Goal: Task Accomplishment & Management: Manage account settings

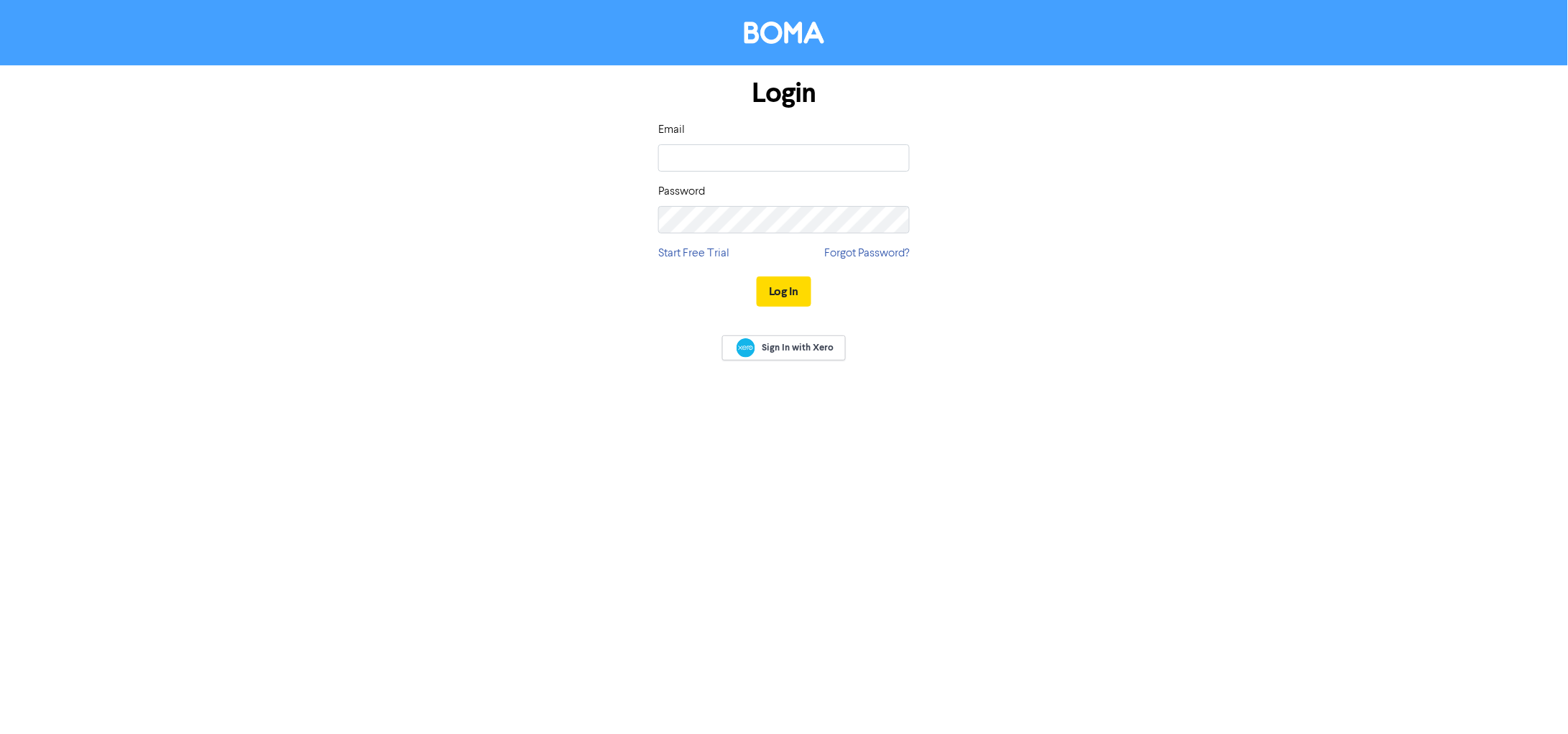
type input "[EMAIL_ADDRESS][DOMAIN_NAME]"
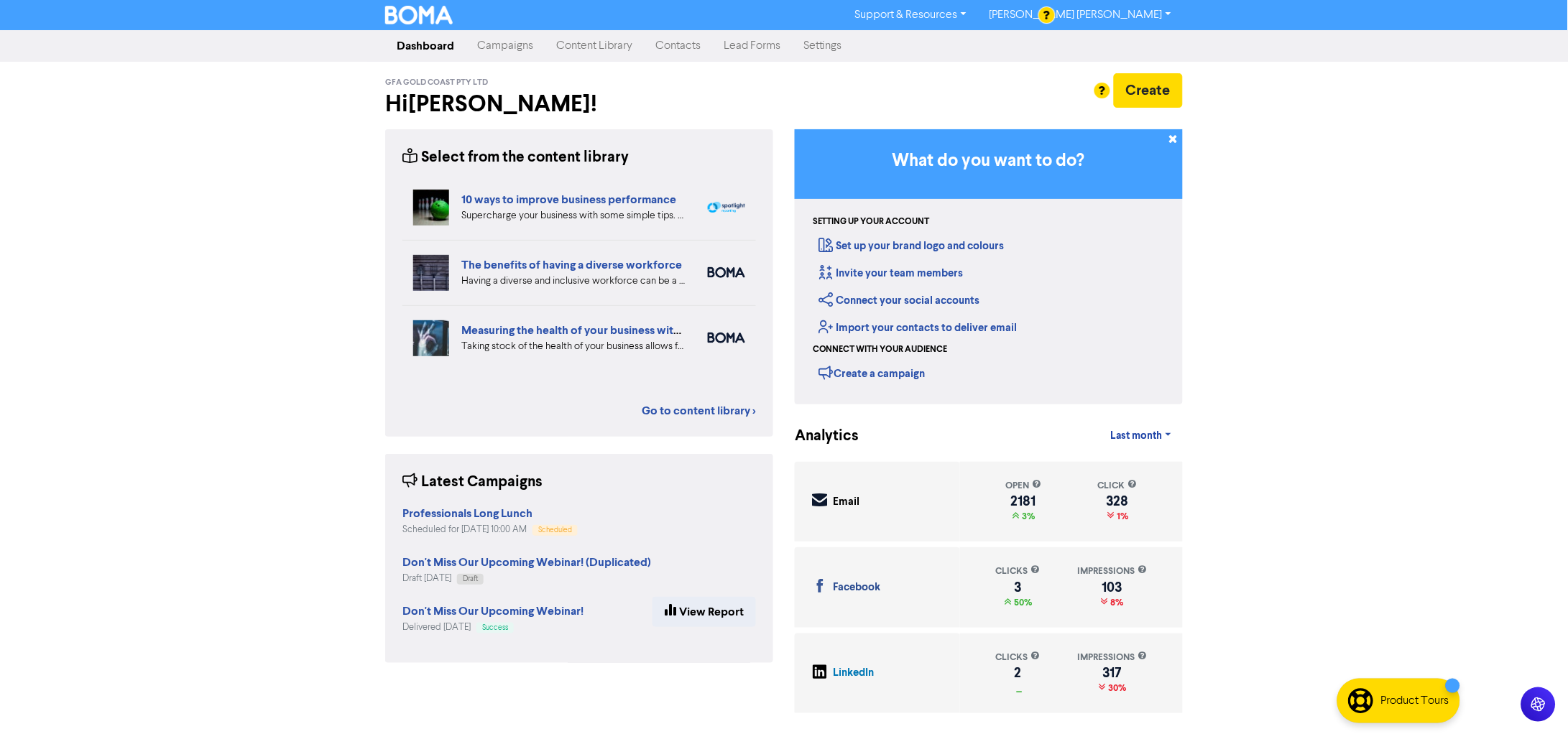
click at [496, 55] on link "Campaigns" at bounding box center [505, 46] width 79 height 29
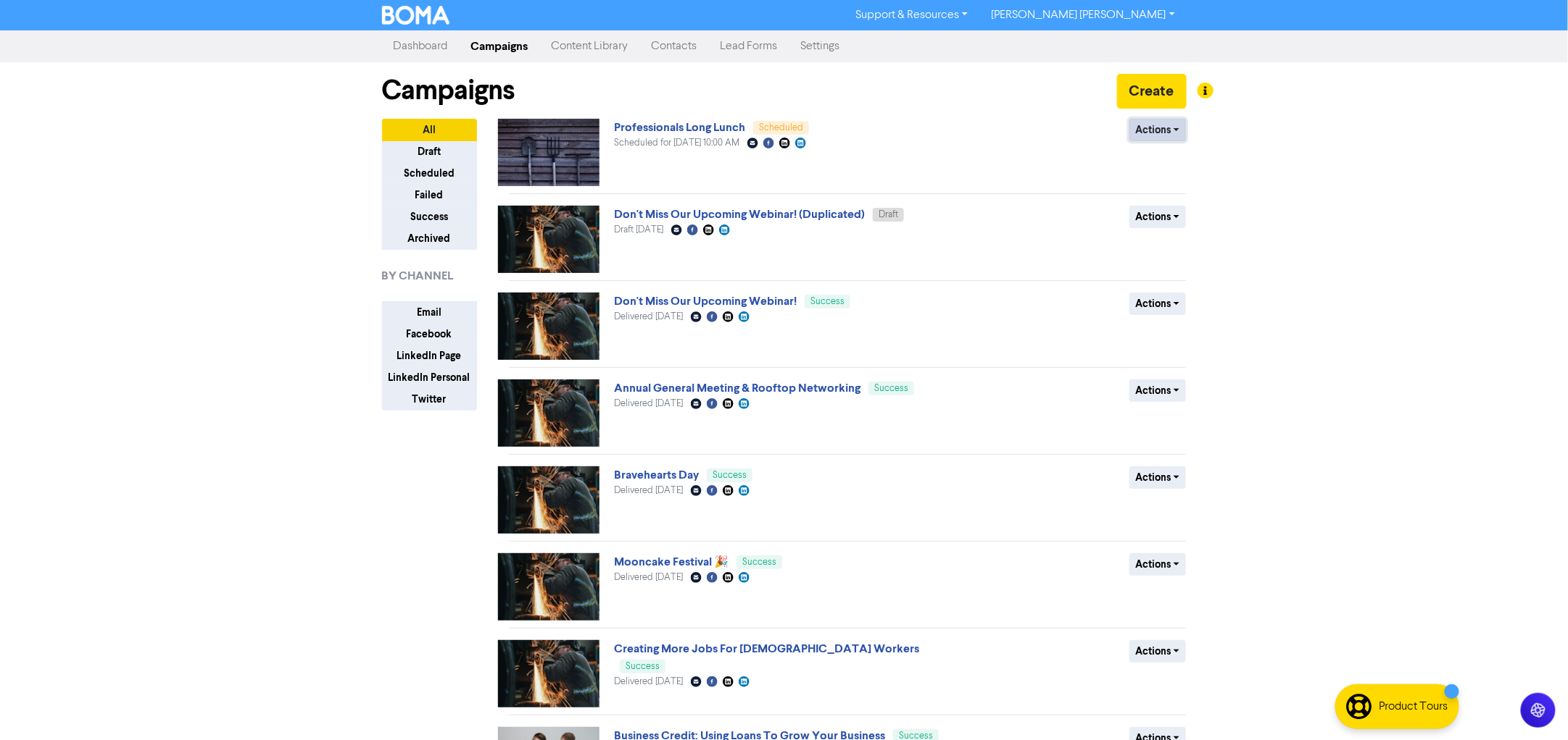
click at [1159, 125] on button "Actions" at bounding box center [1158, 130] width 57 height 22
click at [1152, 148] on div "Revert to draft Duplicate" at bounding box center [1187, 173] width 116 height 60
click at [1159, 161] on button "Revert to draft" at bounding box center [1187, 161] width 115 height 23
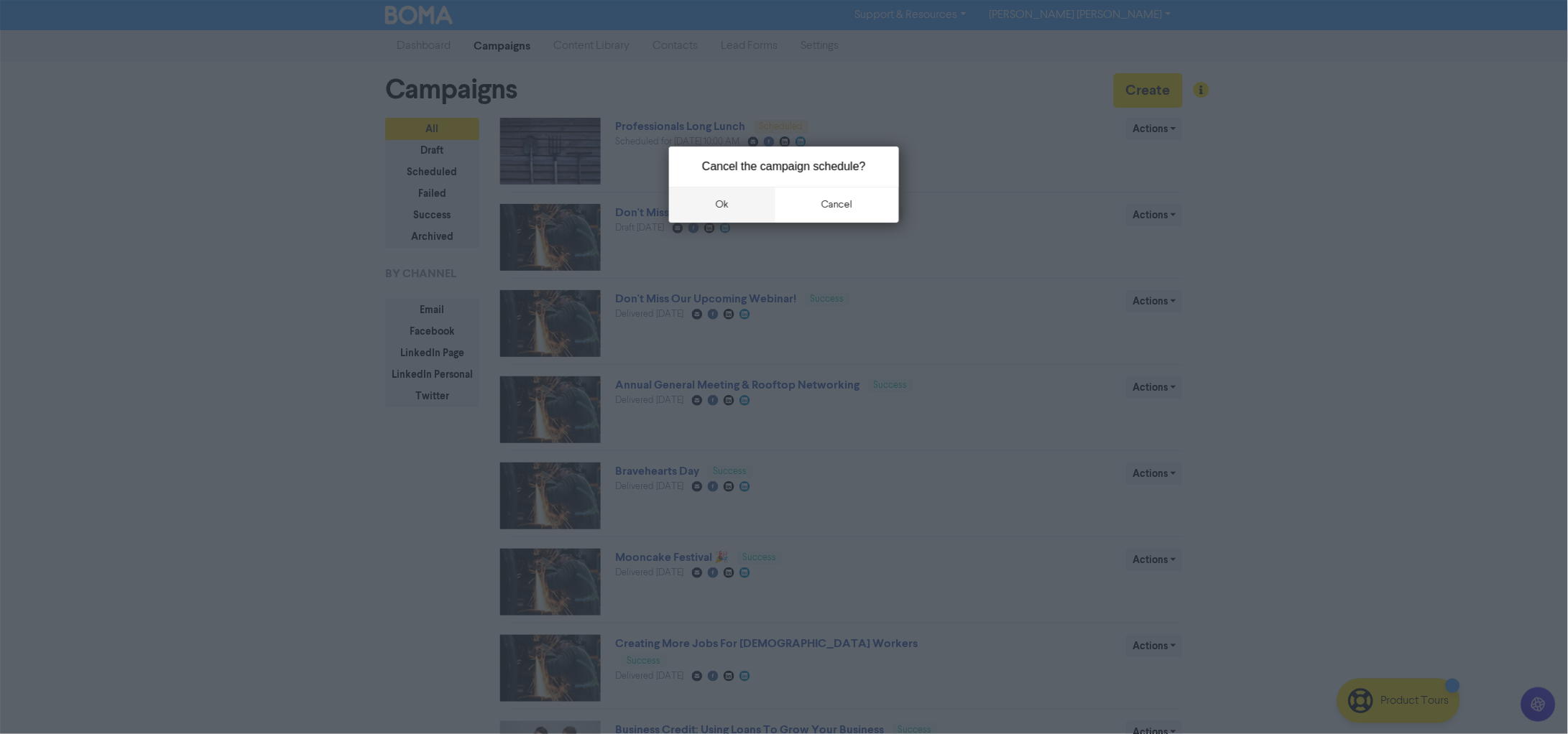
click at [727, 209] on button "ok" at bounding box center [722, 205] width 106 height 36
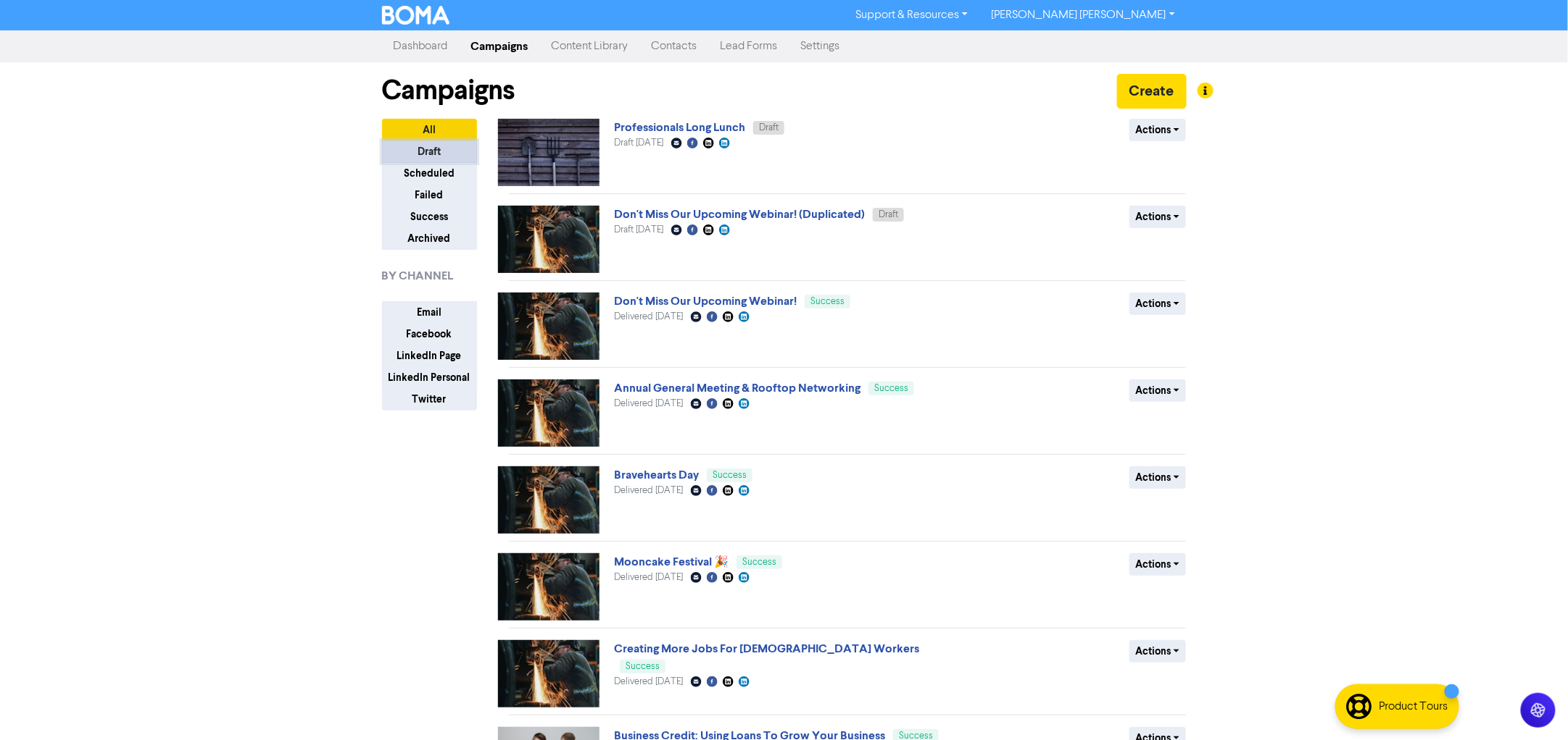
click at [429, 151] on button "Draft" at bounding box center [429, 152] width 95 height 22
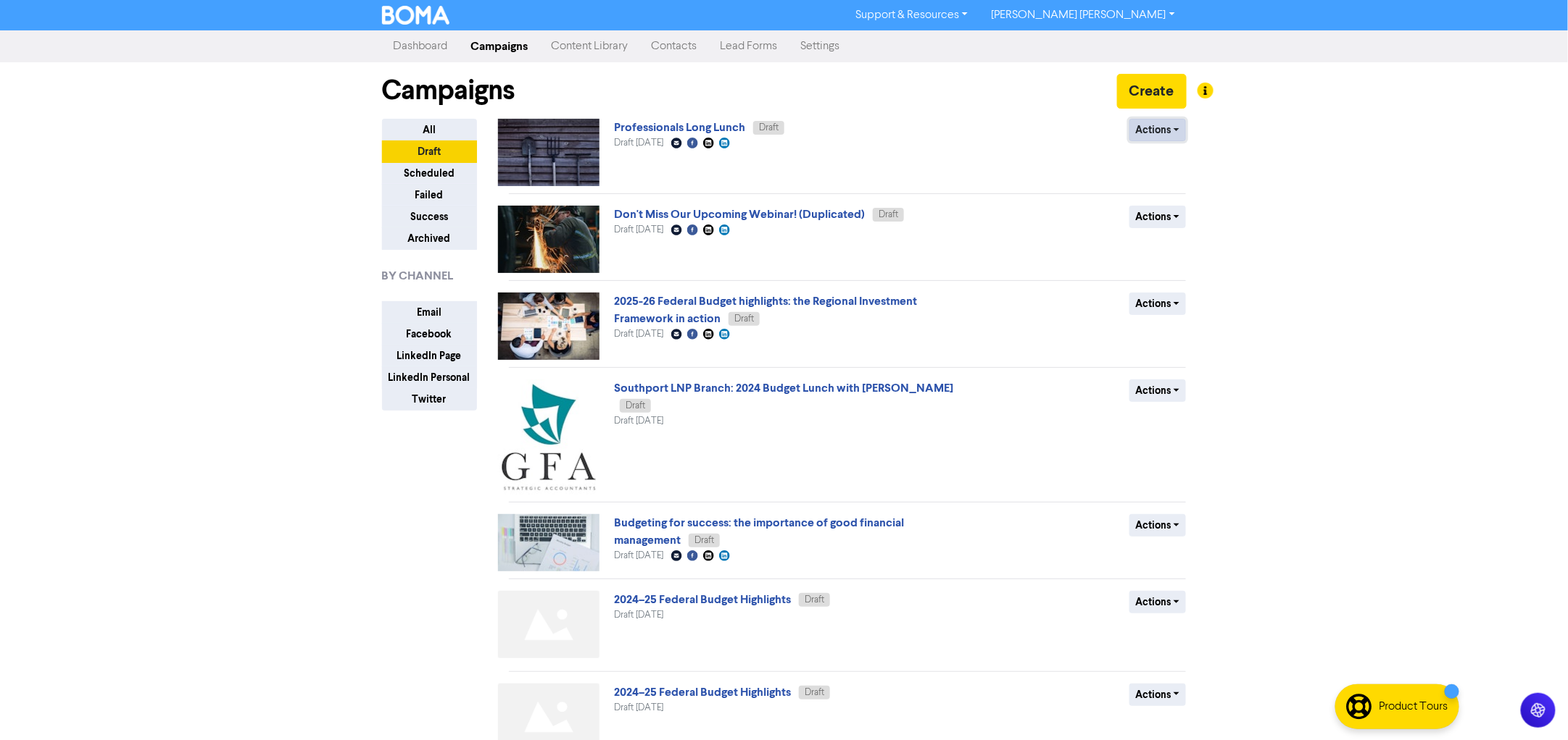
click at [1155, 133] on button "Actions" at bounding box center [1158, 130] width 57 height 22
click at [1051, 171] on div "Actions Delete Duplicate Rename Archive" at bounding box center [1081, 153] width 233 height 67
click at [682, 125] on link "Professionals Long Lunch" at bounding box center [680, 127] width 131 height 15
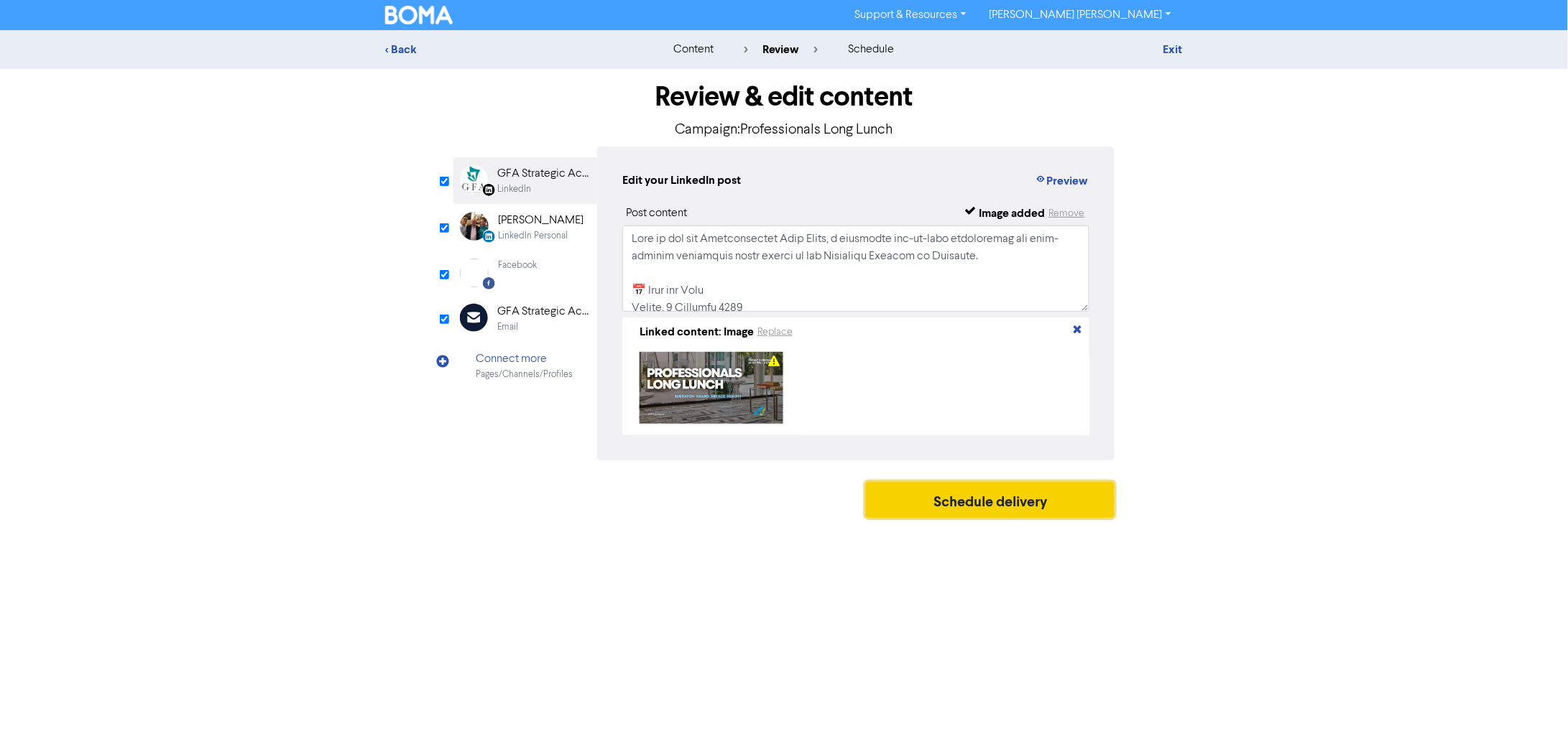
click at [1034, 489] on button "Schedule delivery" at bounding box center [990, 500] width 248 height 36
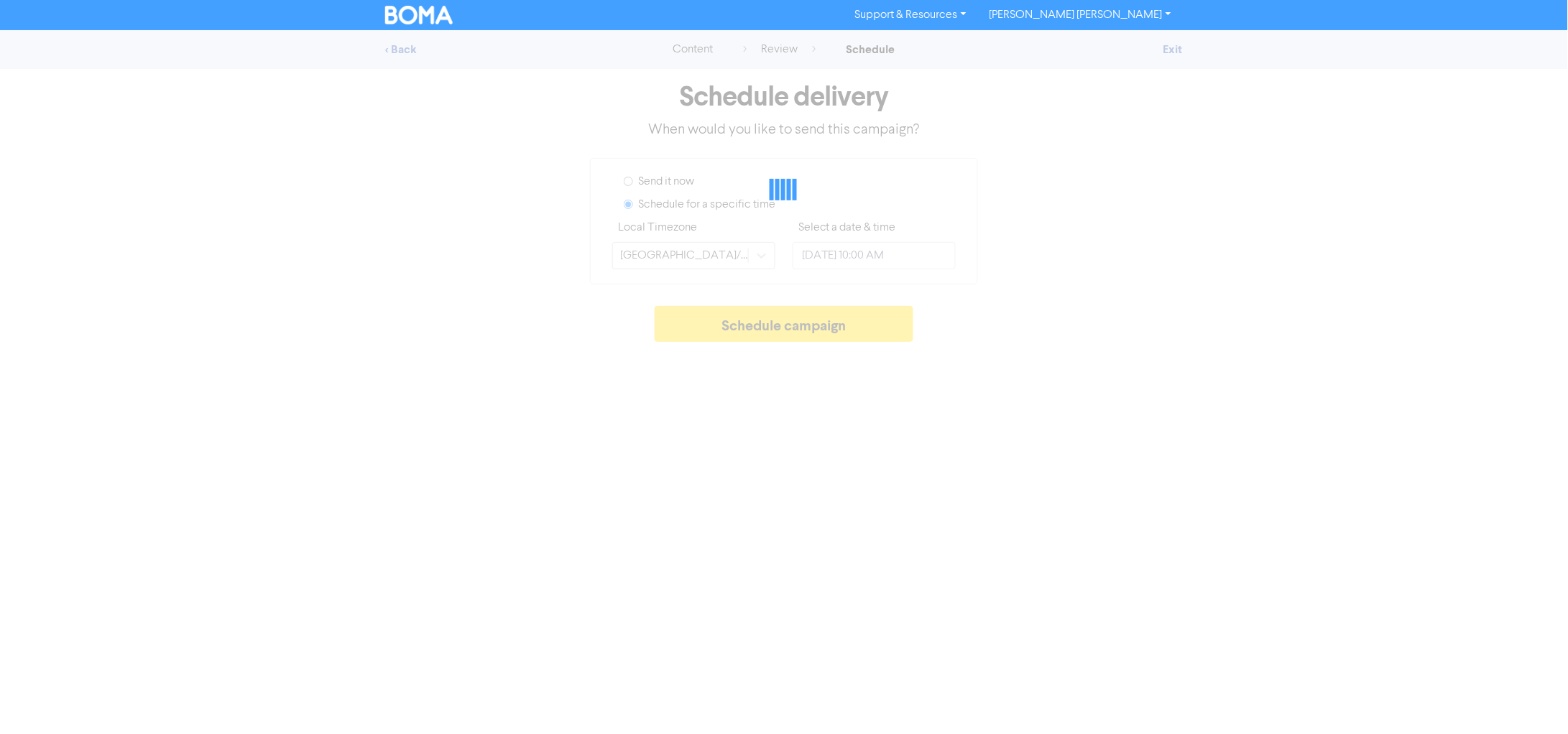
type input "[DATE] 6:00 PM"
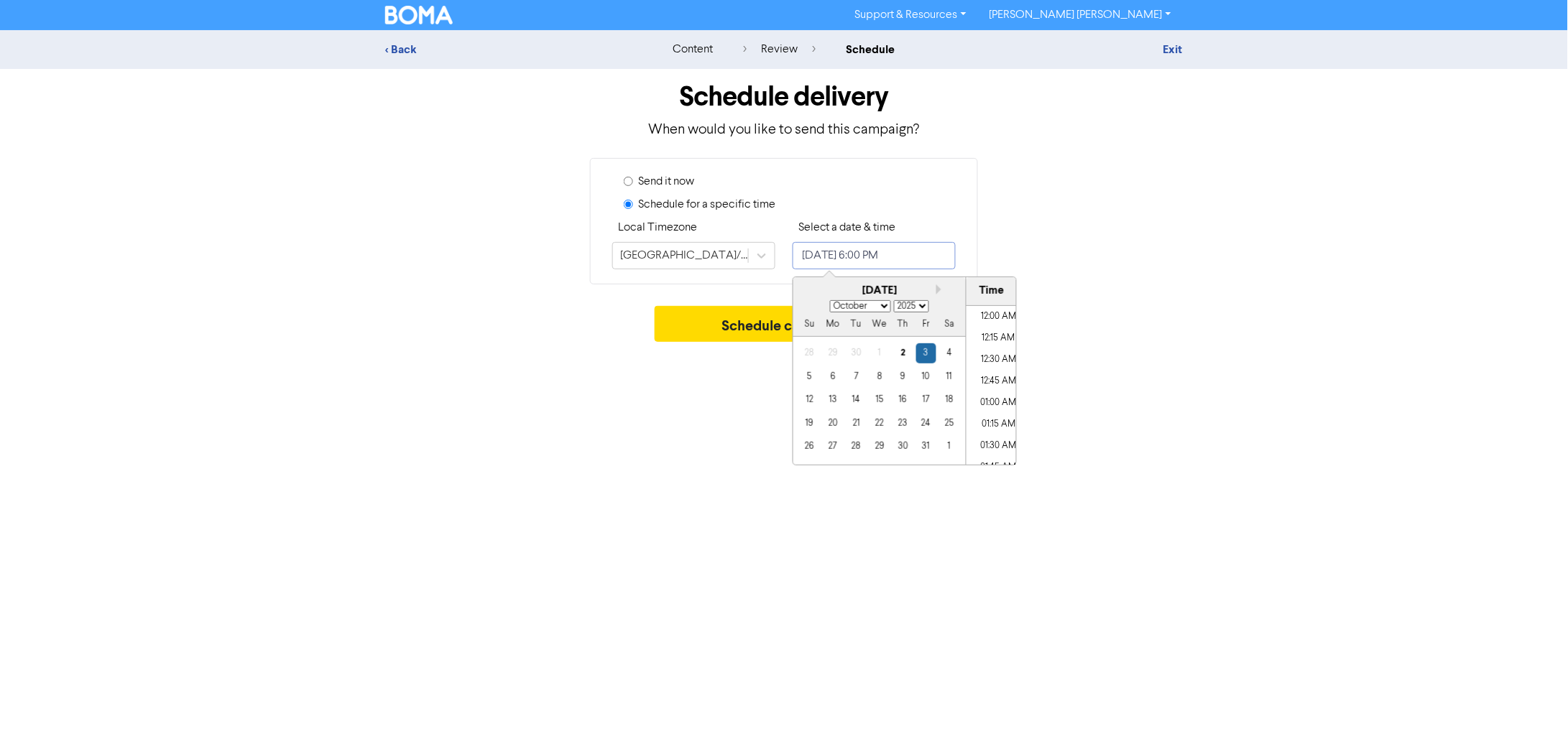
click at [845, 250] on input "[DATE] 6:00 PM" at bounding box center [873, 256] width 163 height 27
click at [942, 289] on button "Next month" at bounding box center [941, 289] width 10 height 10
select select "10"
click at [875, 380] on div "5" at bounding box center [879, 377] width 20 height 20
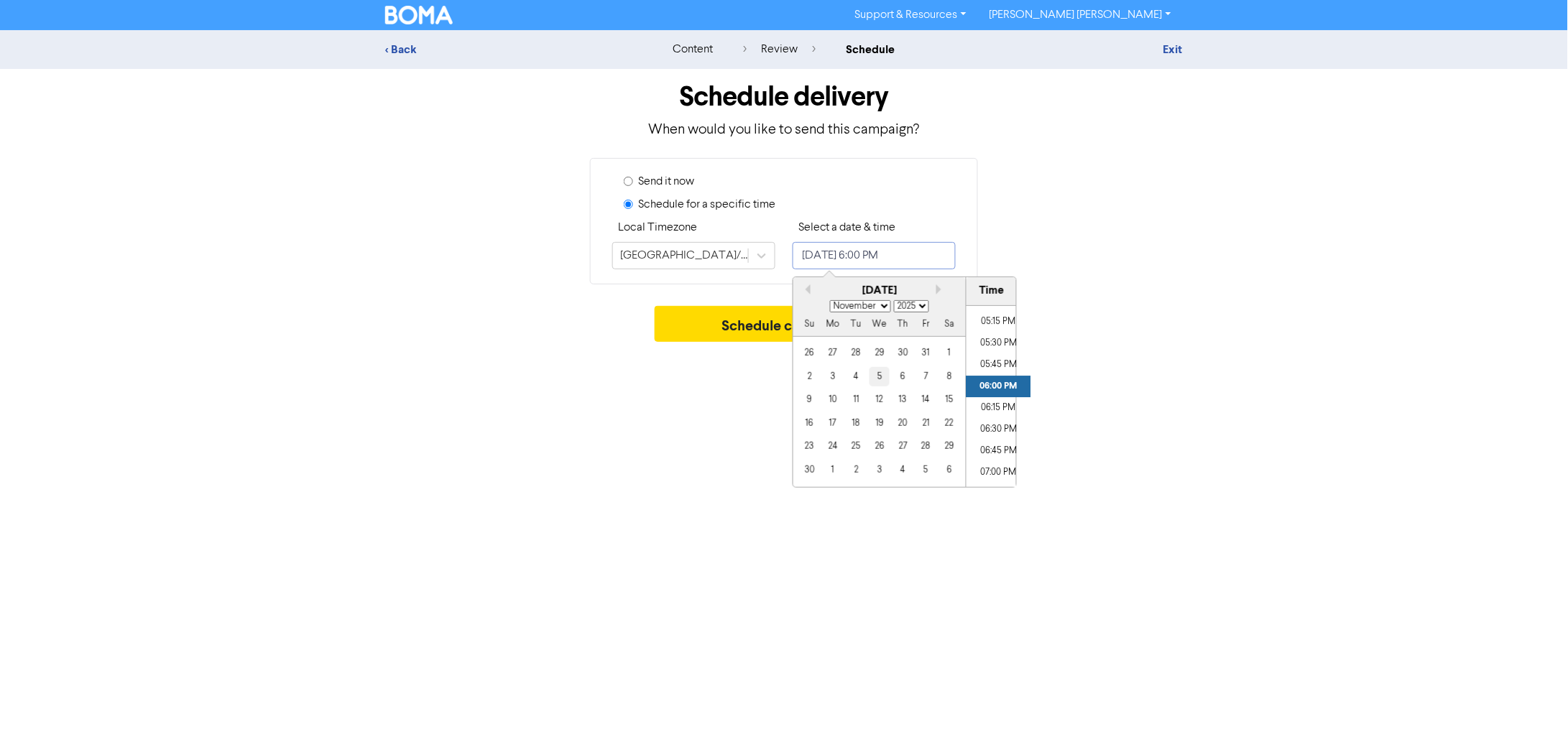
type input "[DATE] 6:00 PM"
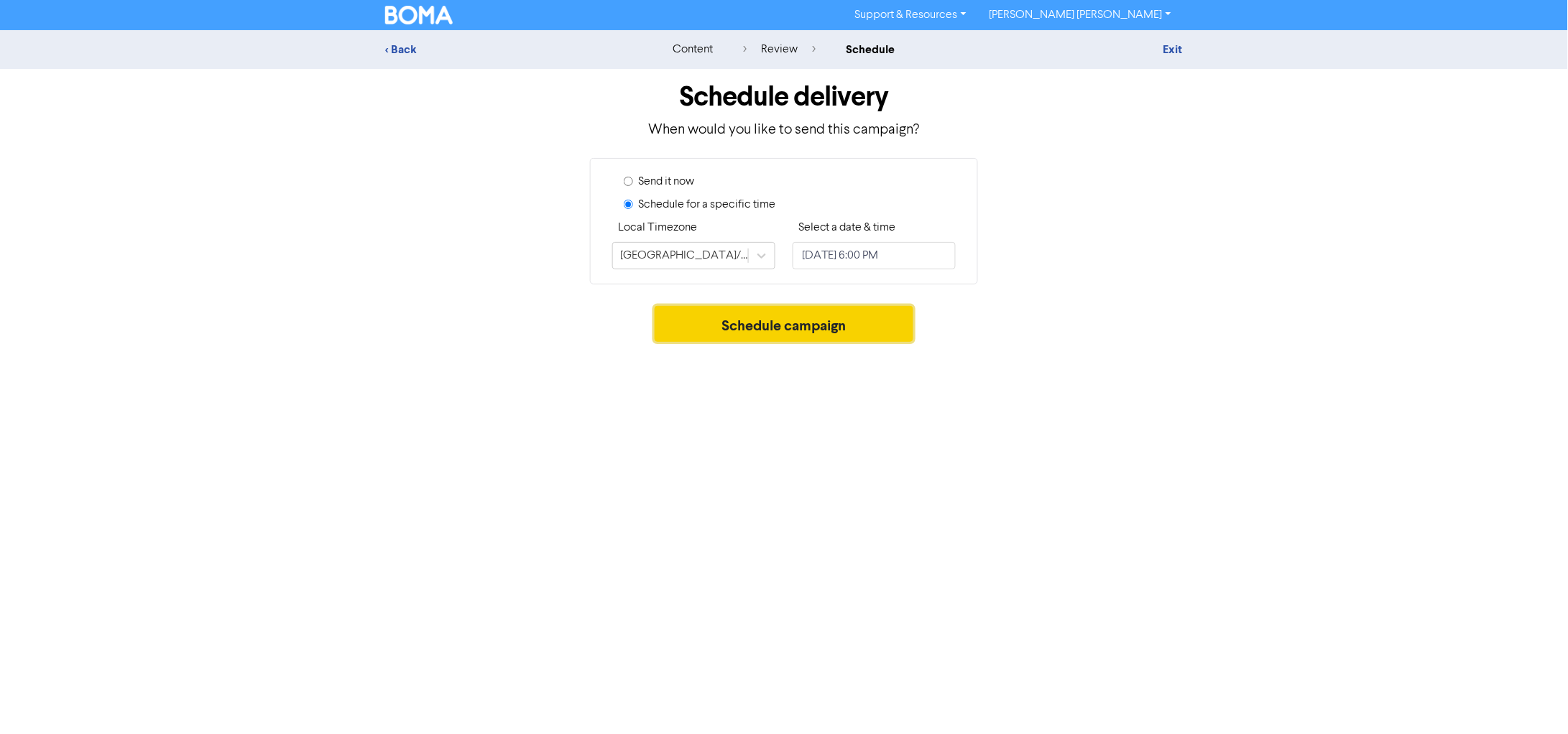
click at [748, 329] on button "Schedule campaign" at bounding box center [784, 324] width 259 height 36
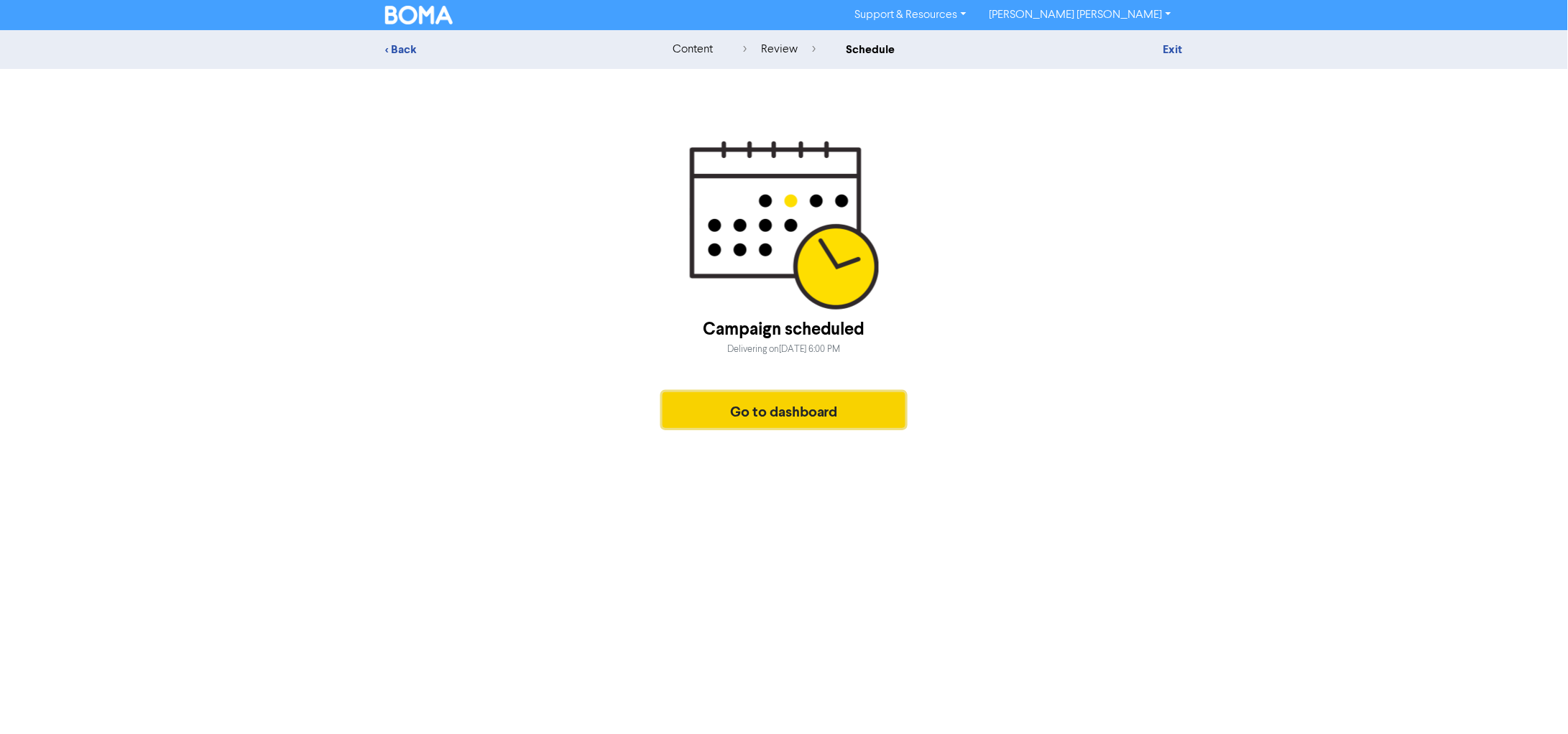
click at [782, 405] on button "Go to dashboard" at bounding box center [784, 410] width 243 height 36
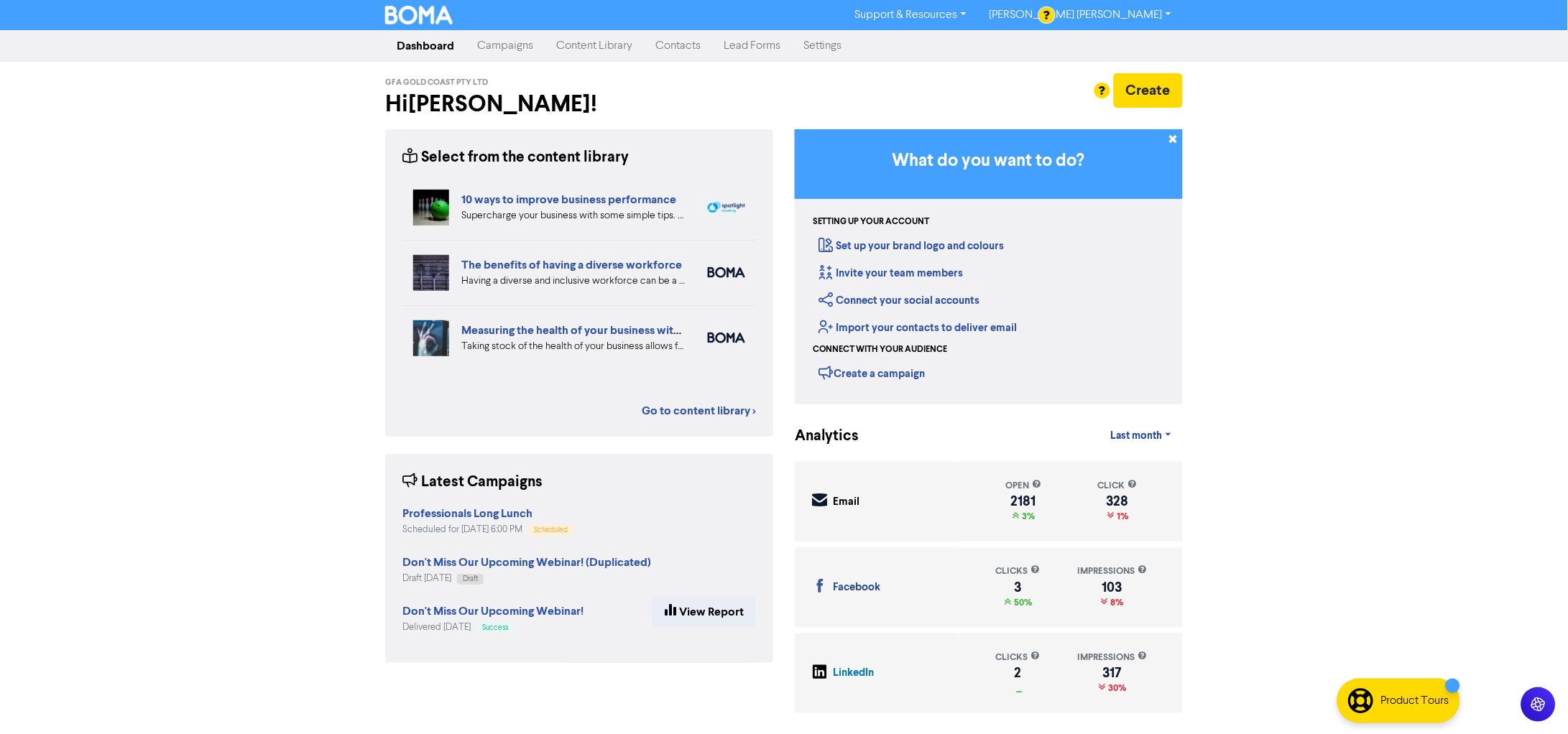
click at [529, 47] on link "Campaigns" at bounding box center [505, 46] width 79 height 29
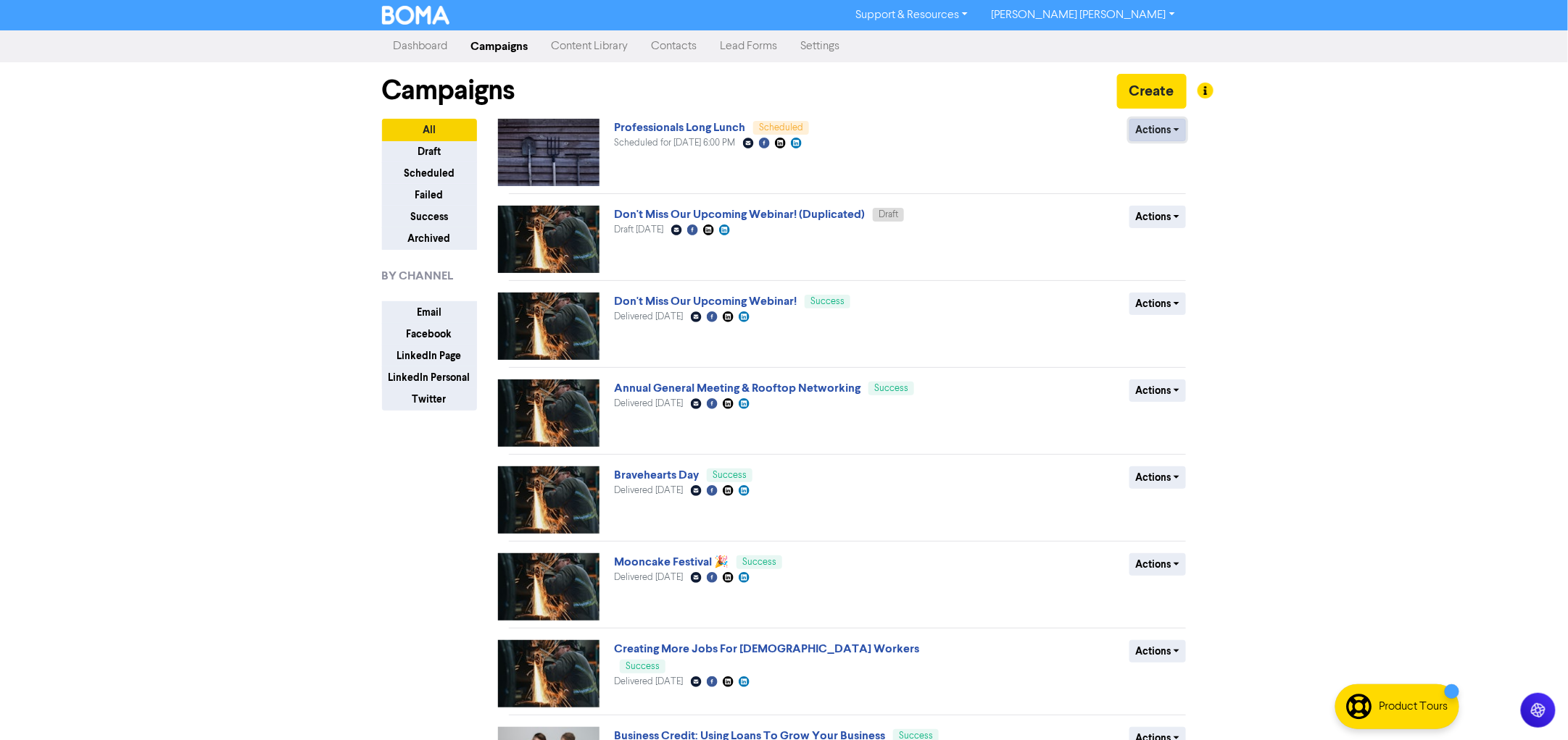
click at [1154, 130] on button "Actions" at bounding box center [1158, 130] width 57 height 22
click at [1168, 188] on button "Duplicate" at bounding box center [1187, 185] width 115 height 23
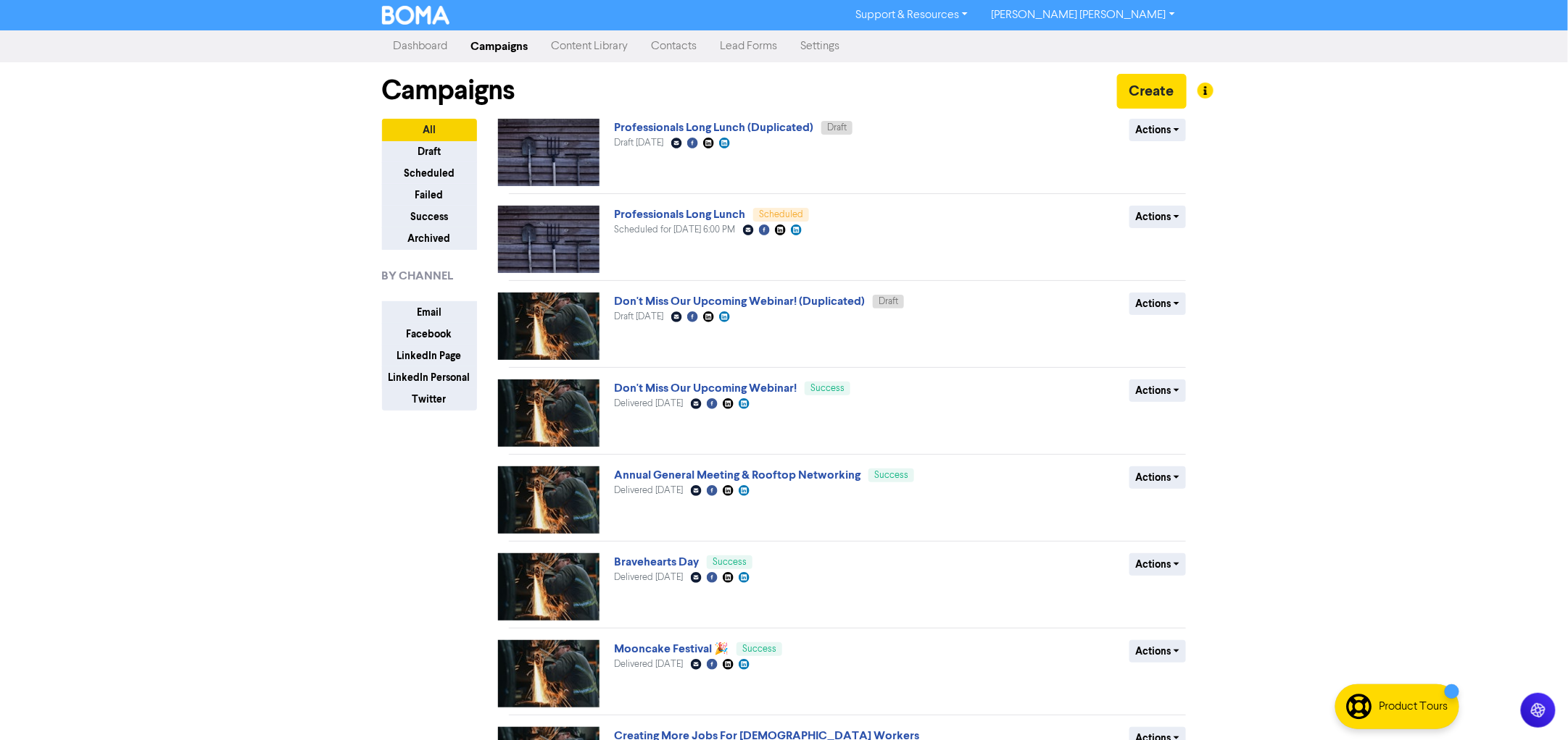
click at [824, 130] on span "Draft" at bounding box center [837, 128] width 31 height 14
click at [781, 129] on link "Professionals Long Lunch (Duplicated)" at bounding box center [714, 127] width 200 height 15
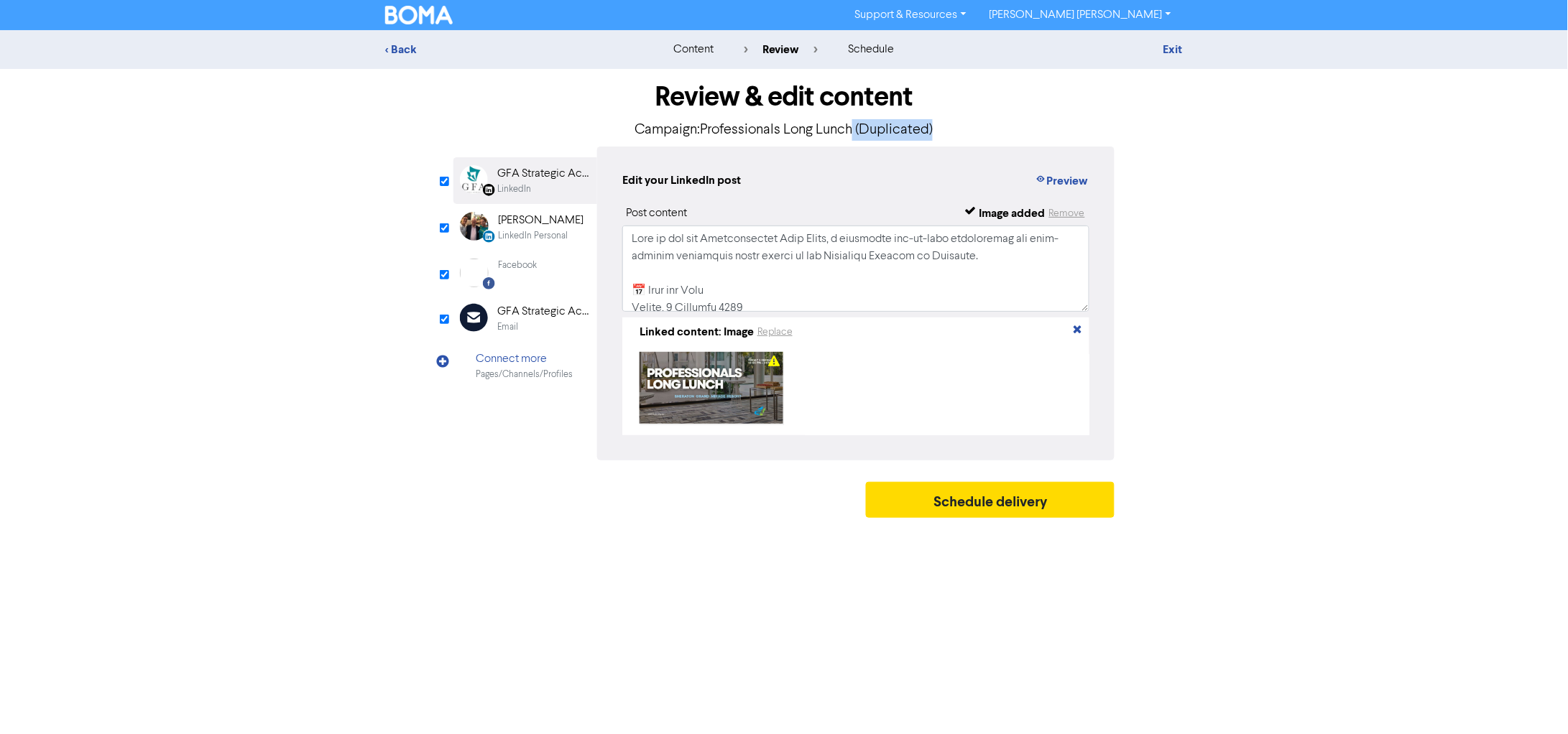
drag, startPoint x: 855, startPoint y: 123, endPoint x: 983, endPoint y: 130, distance: 128.2
click at [983, 130] on p "Campaign: Professionals Long Lunch (Duplicated)" at bounding box center [784, 129] width 661 height 21
drag, startPoint x: 939, startPoint y: 127, endPoint x: 855, endPoint y: 128, distance: 84.0
click at [855, 128] on p "Campaign: Professionals Long Lunch (Duplicated)" at bounding box center [784, 129] width 661 height 21
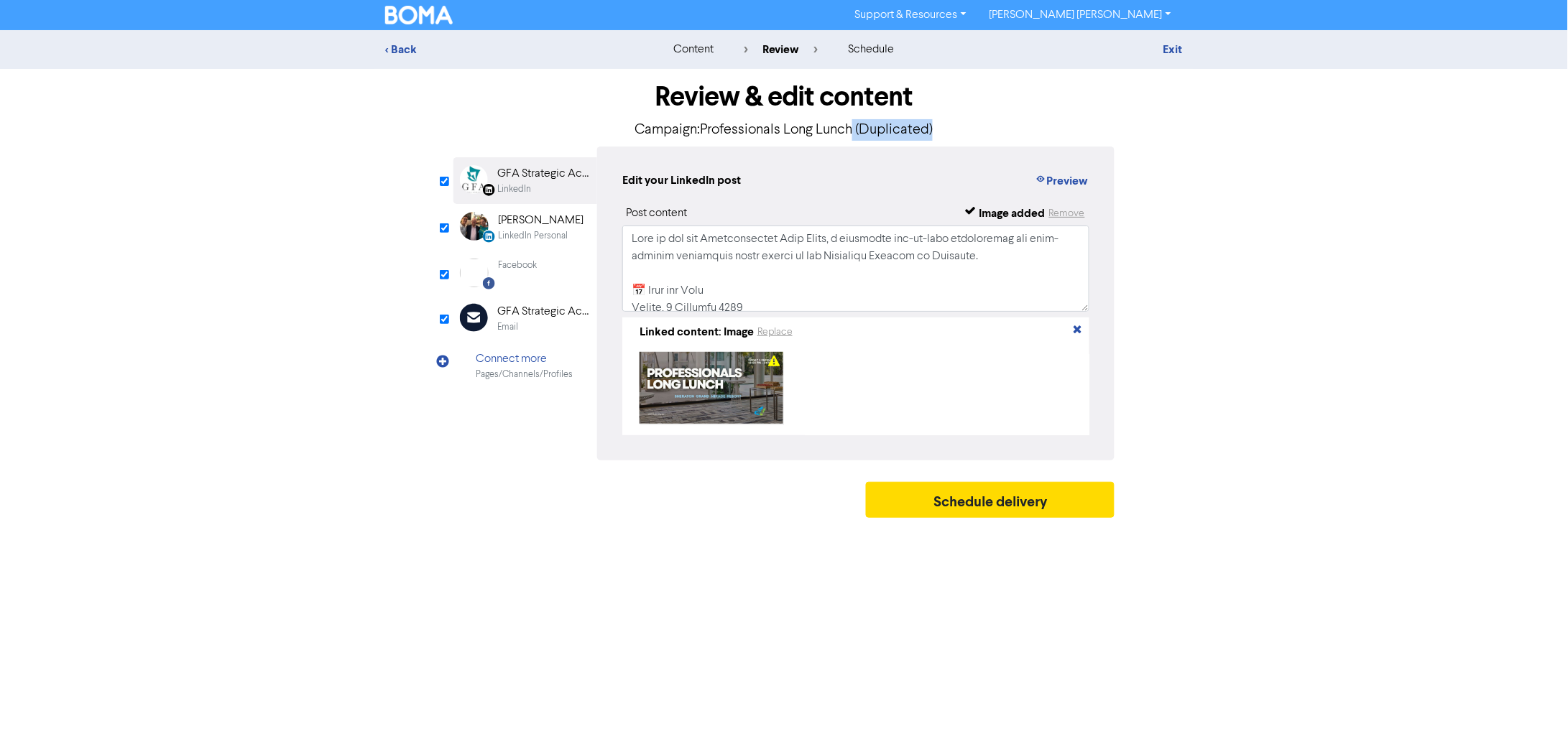
click at [917, 128] on p "Campaign: Professionals Long Lunch (Duplicated)" at bounding box center [784, 129] width 661 height 21
click at [923, 129] on p "Campaign: Professionals Long Lunch (Duplicated)" at bounding box center [784, 129] width 661 height 21
click at [1344, 257] on div "< Back content review schedule Exit Review & edit content Campaign: Professiona…" at bounding box center [784, 277] width 1568 height 495
drag, startPoint x: 950, startPoint y: 128, endPoint x: 937, endPoint y: 125, distance: 13.3
click at [937, 125] on p "Campaign: Professionals Long Lunch (Duplicated)" at bounding box center [784, 129] width 661 height 21
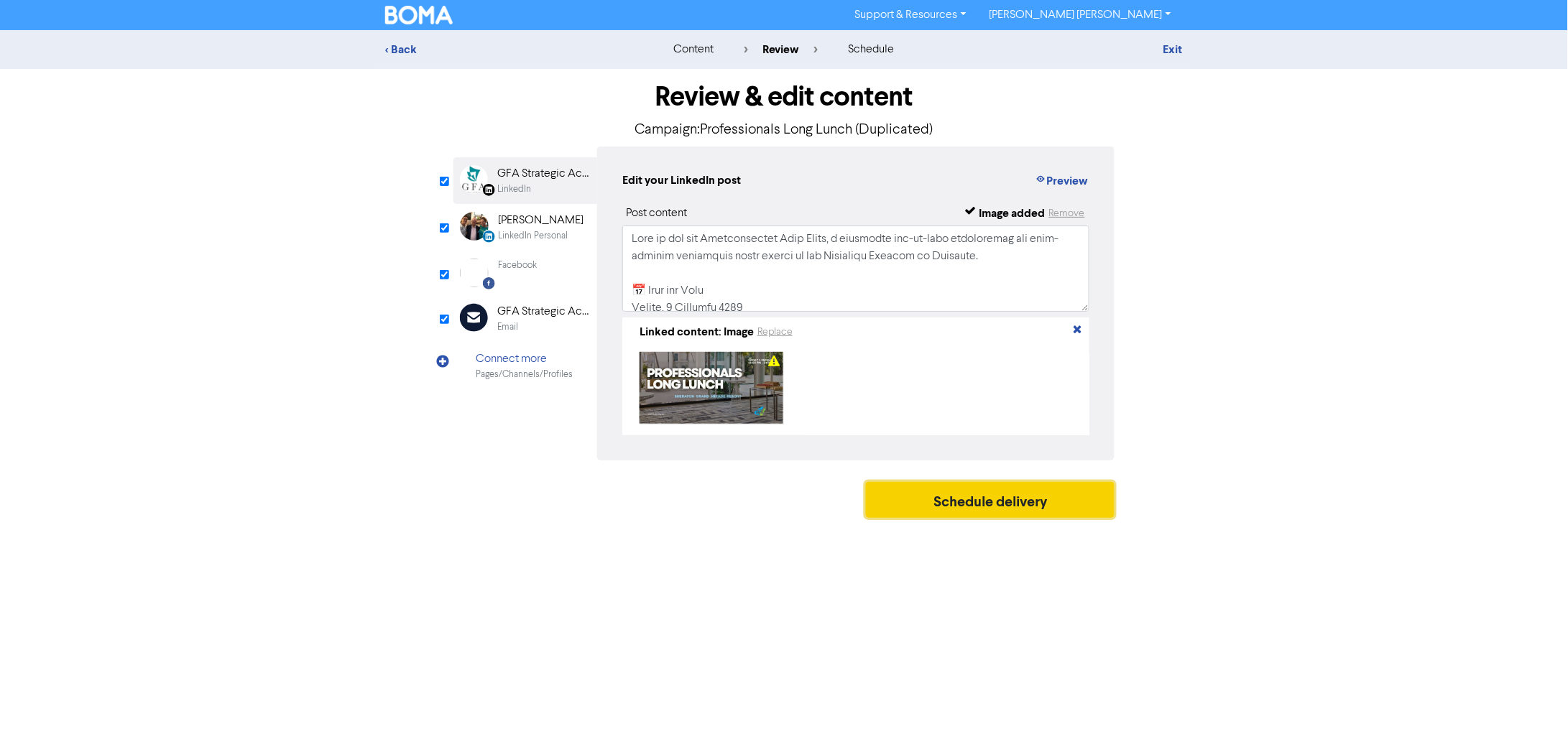
click at [1016, 499] on button "Schedule delivery" at bounding box center [990, 500] width 248 height 36
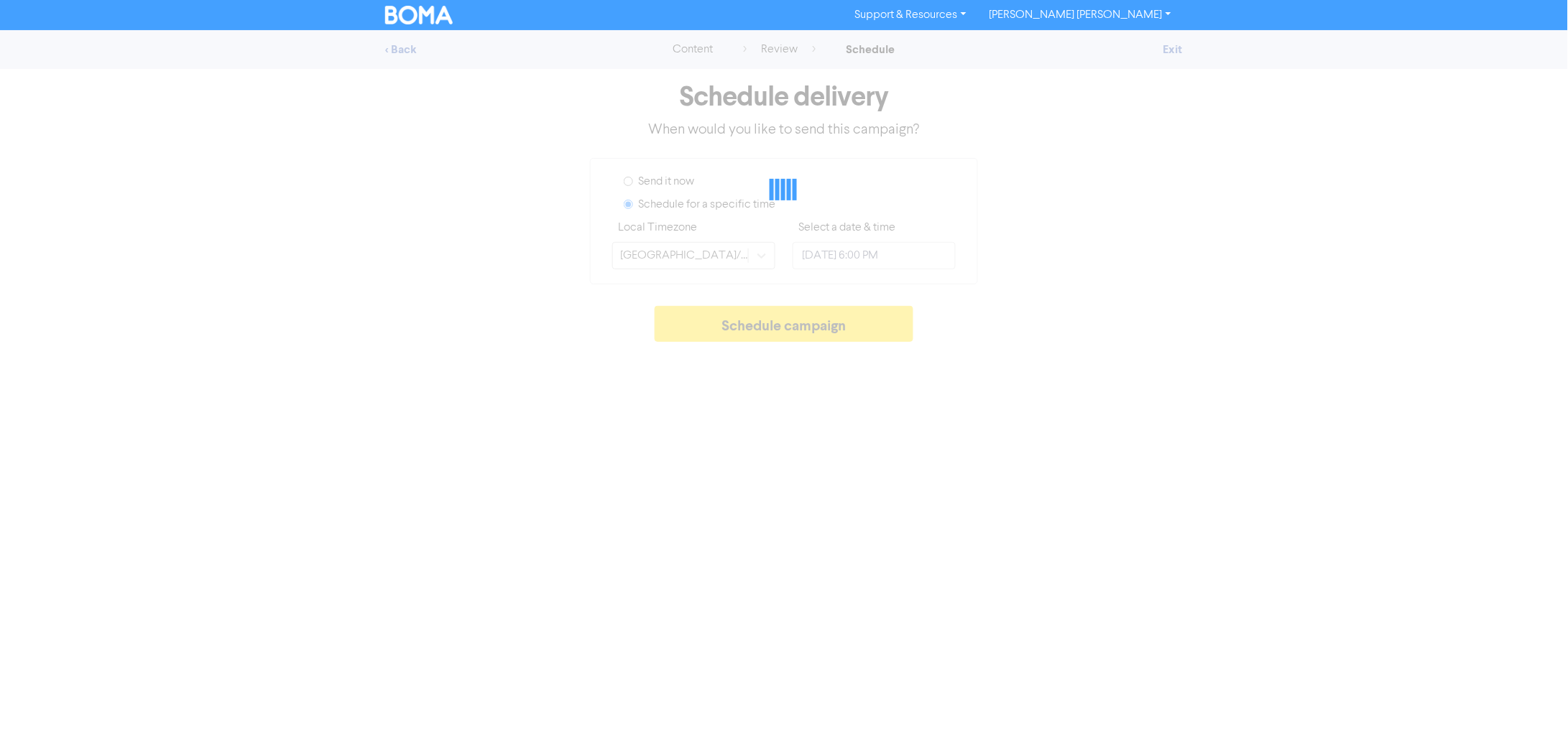
type input "[DATE] 6:00 PM"
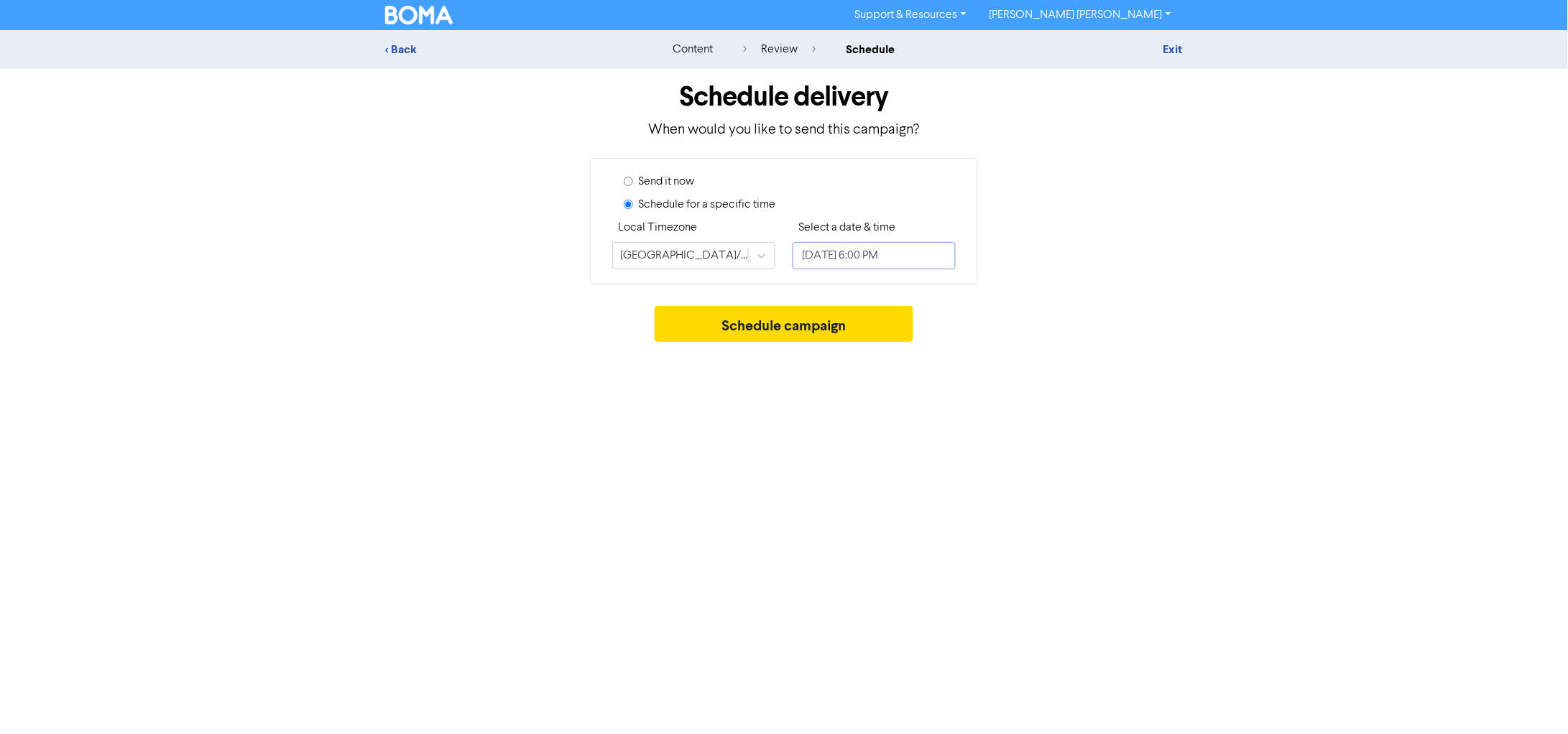
select select "9"
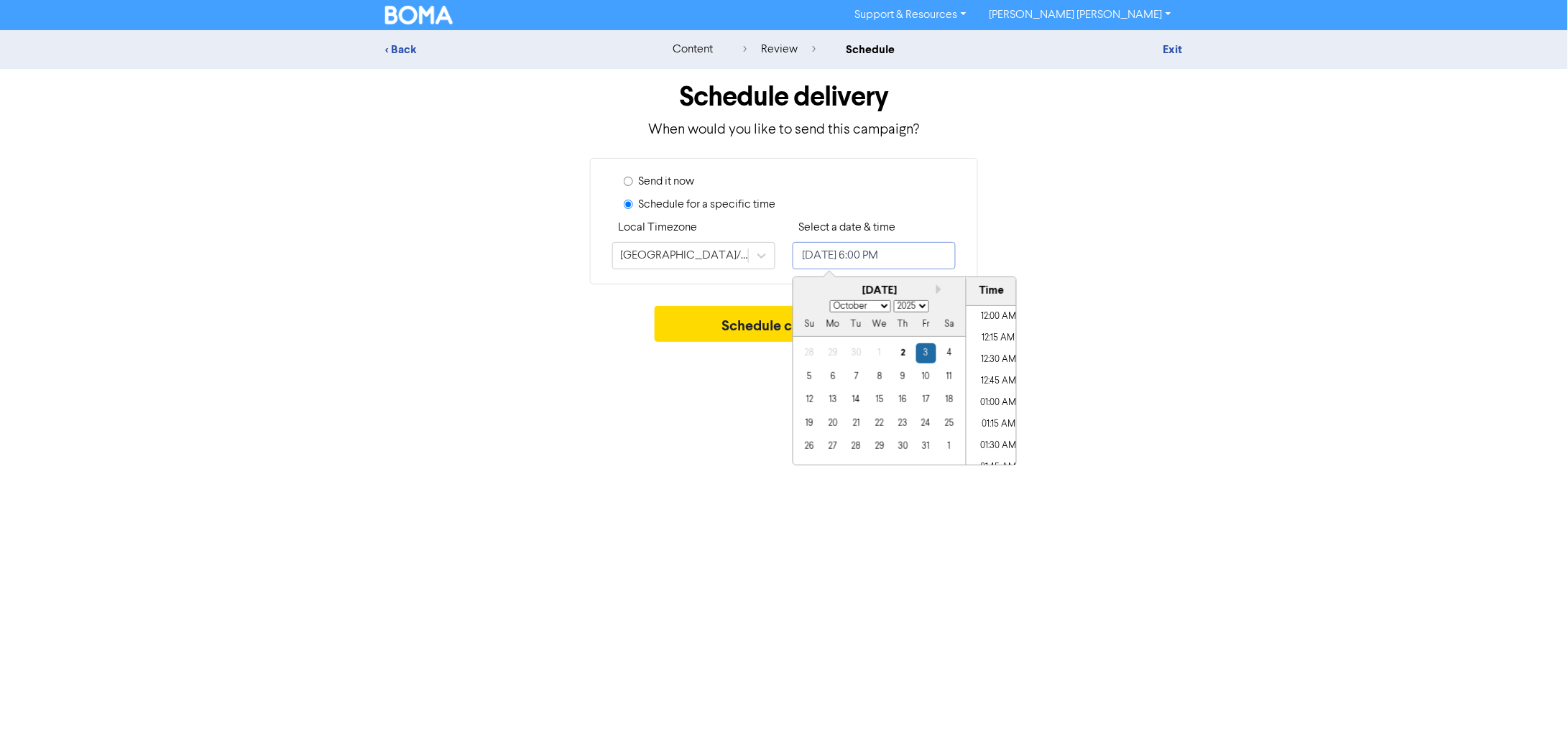
scroll to position [1483, 0]
click at [872, 261] on input "[DATE] 6:00 PM" at bounding box center [873, 256] width 163 height 27
click at [831, 378] on div "6" at bounding box center [832, 377] width 20 height 20
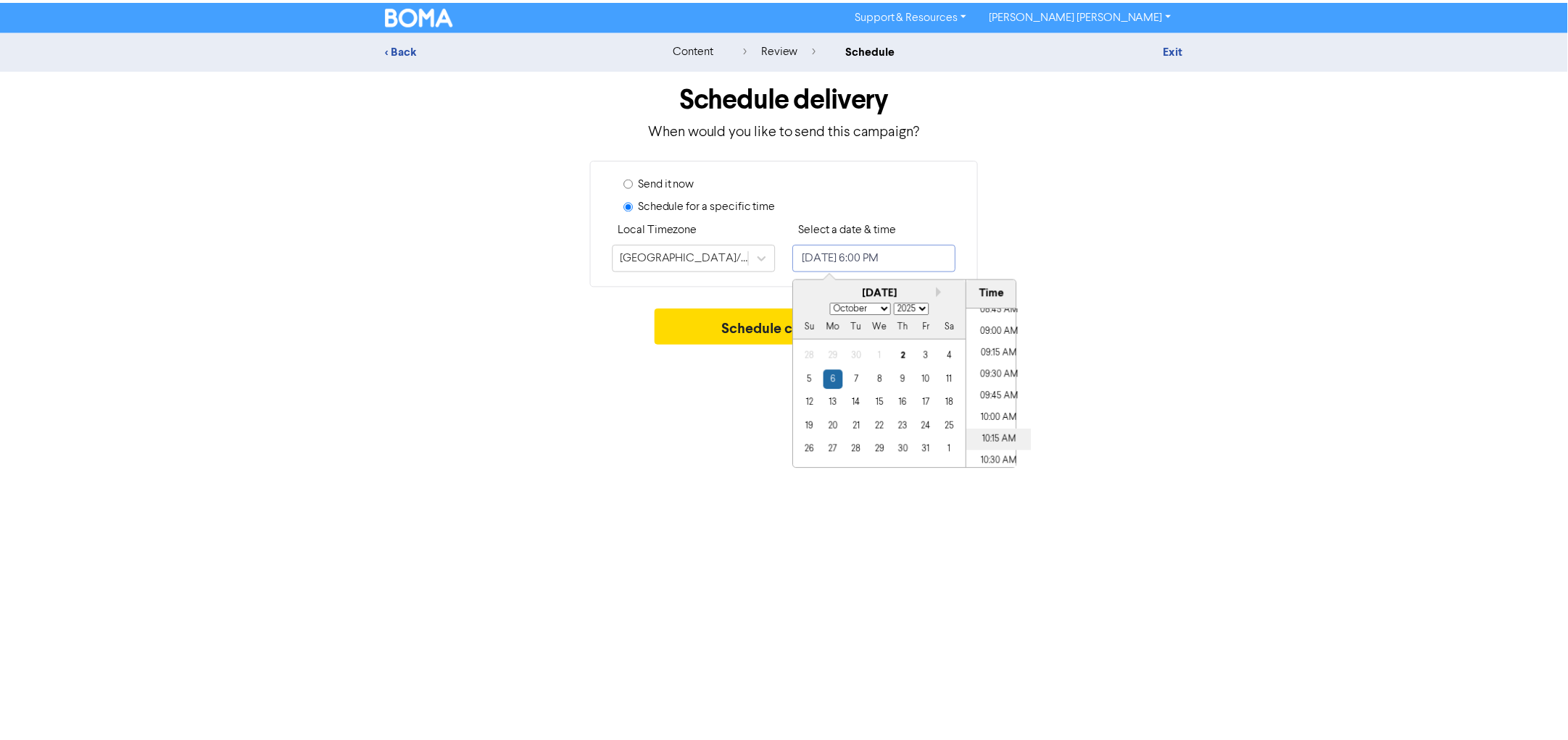
scroll to position [861, 0]
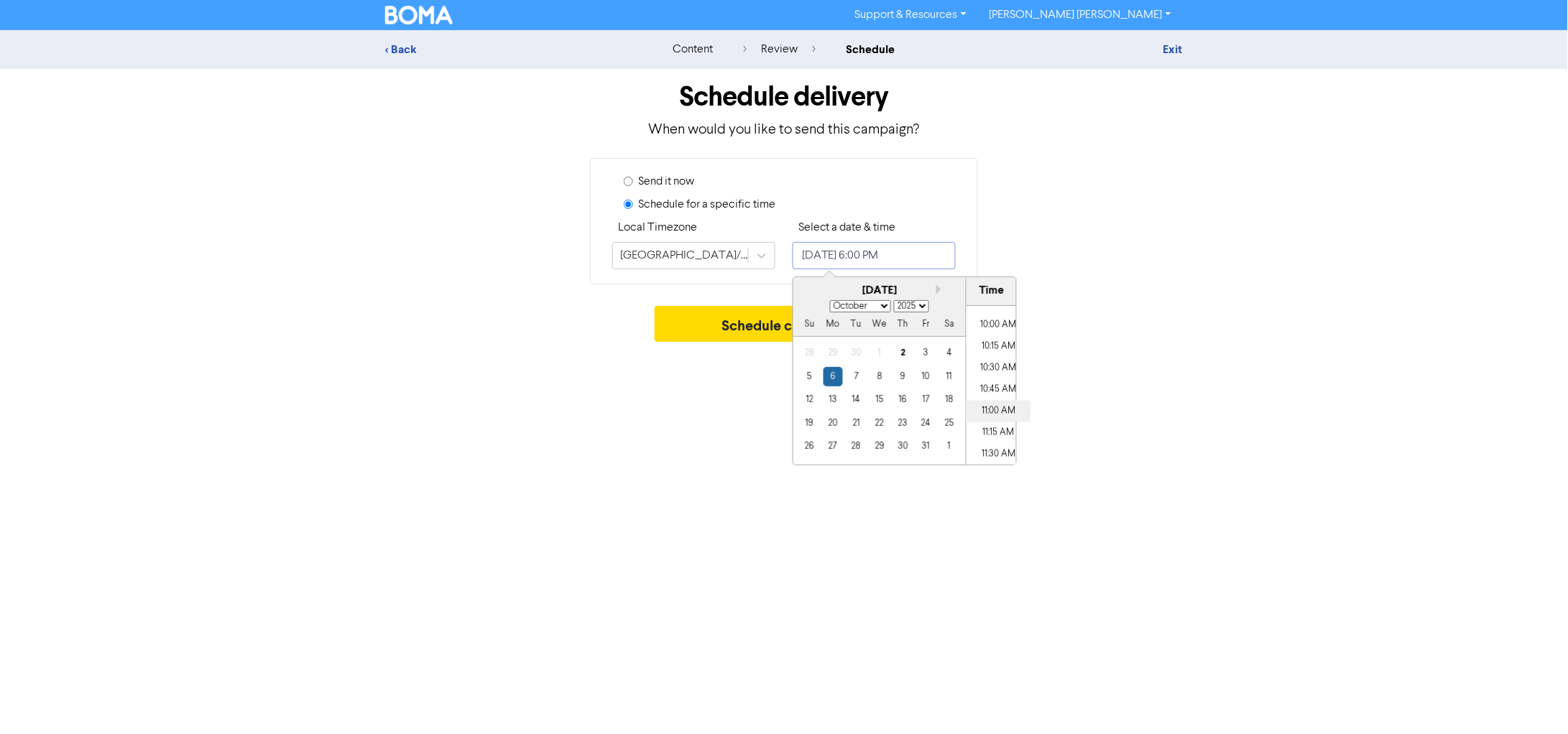
click at [1001, 417] on li "11:00 AM" at bounding box center [999, 411] width 65 height 21
type input "[DATE] 11:00 AM"
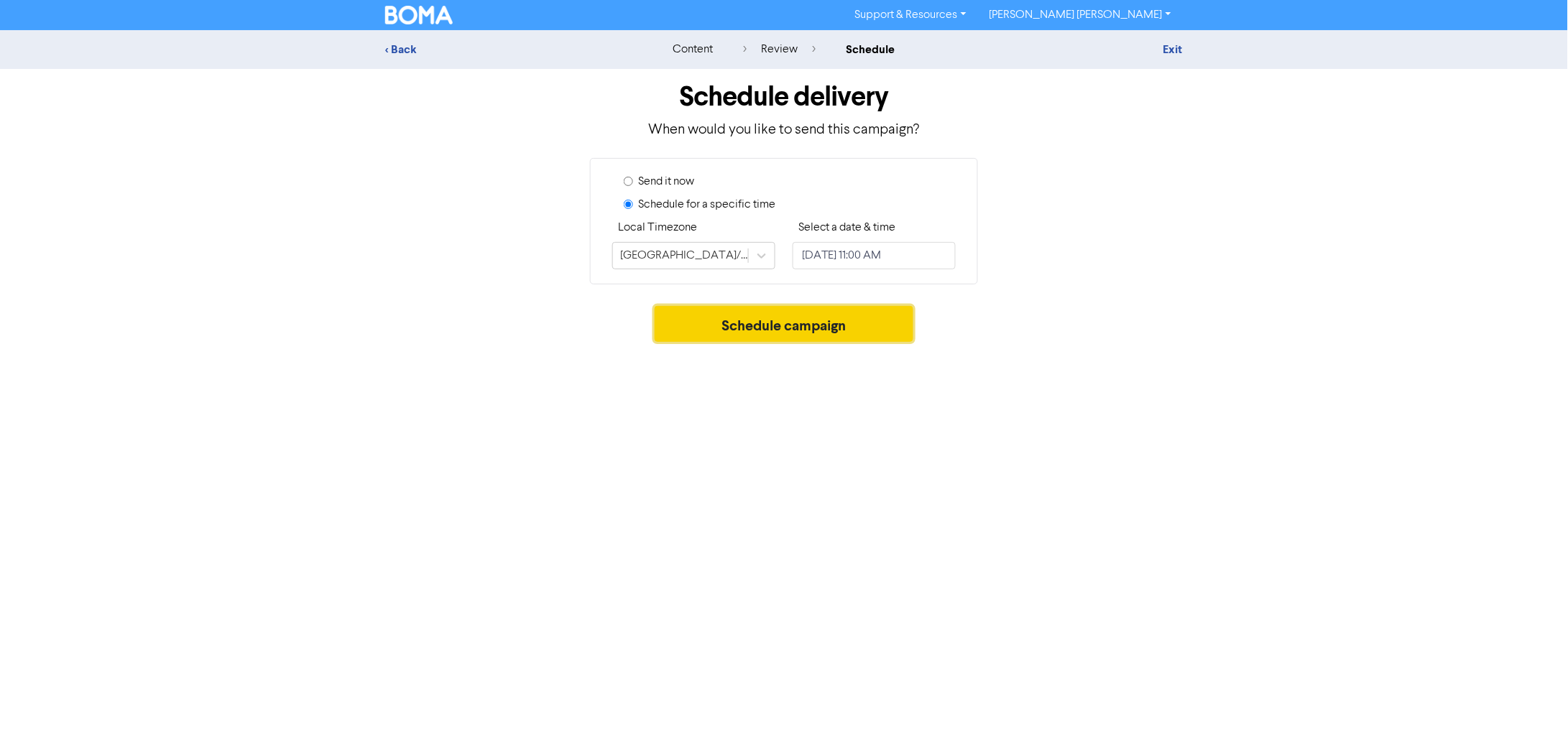
click at [730, 337] on button "Schedule campaign" at bounding box center [784, 324] width 259 height 36
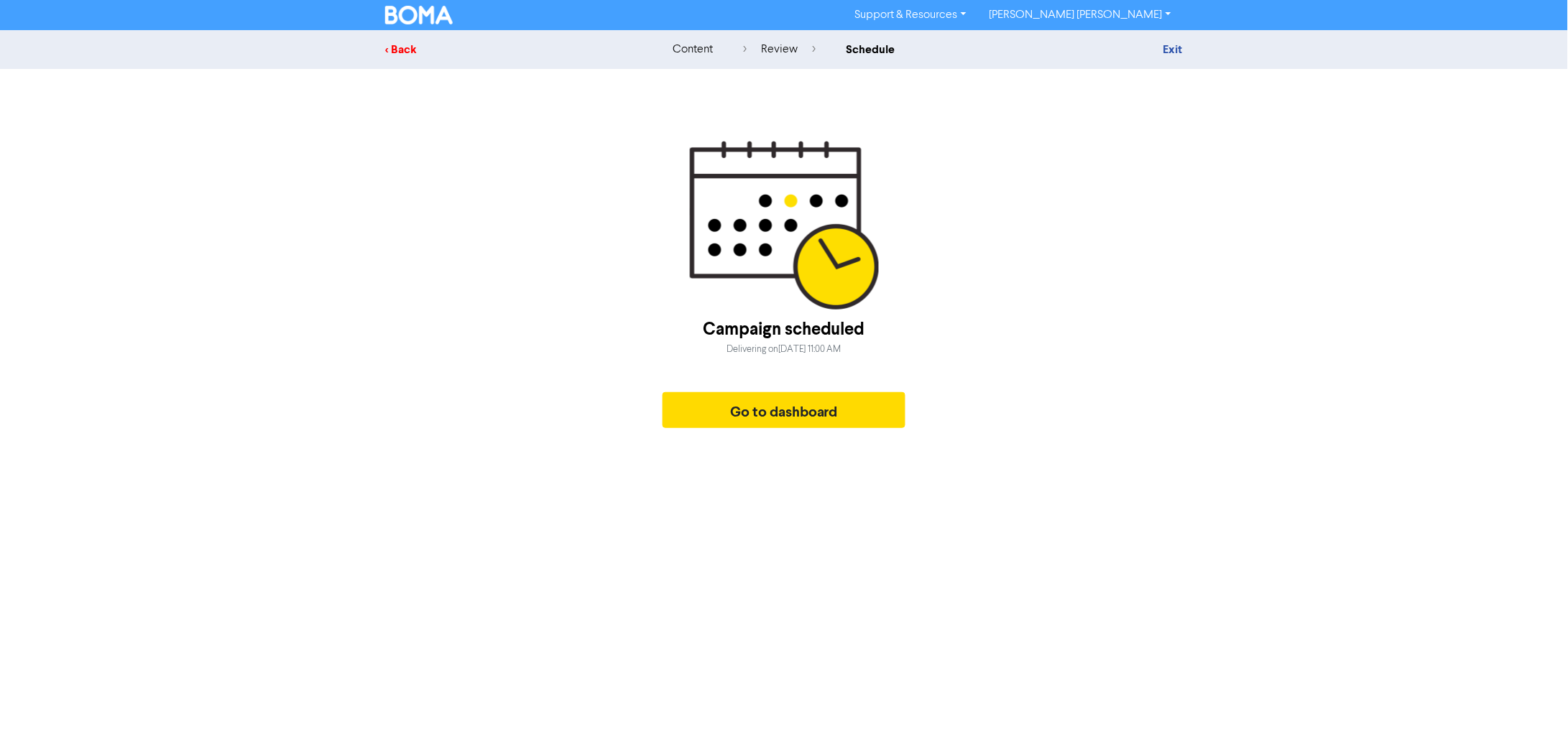
click at [417, 45] on div "< Back" at bounding box center [511, 50] width 252 height 17
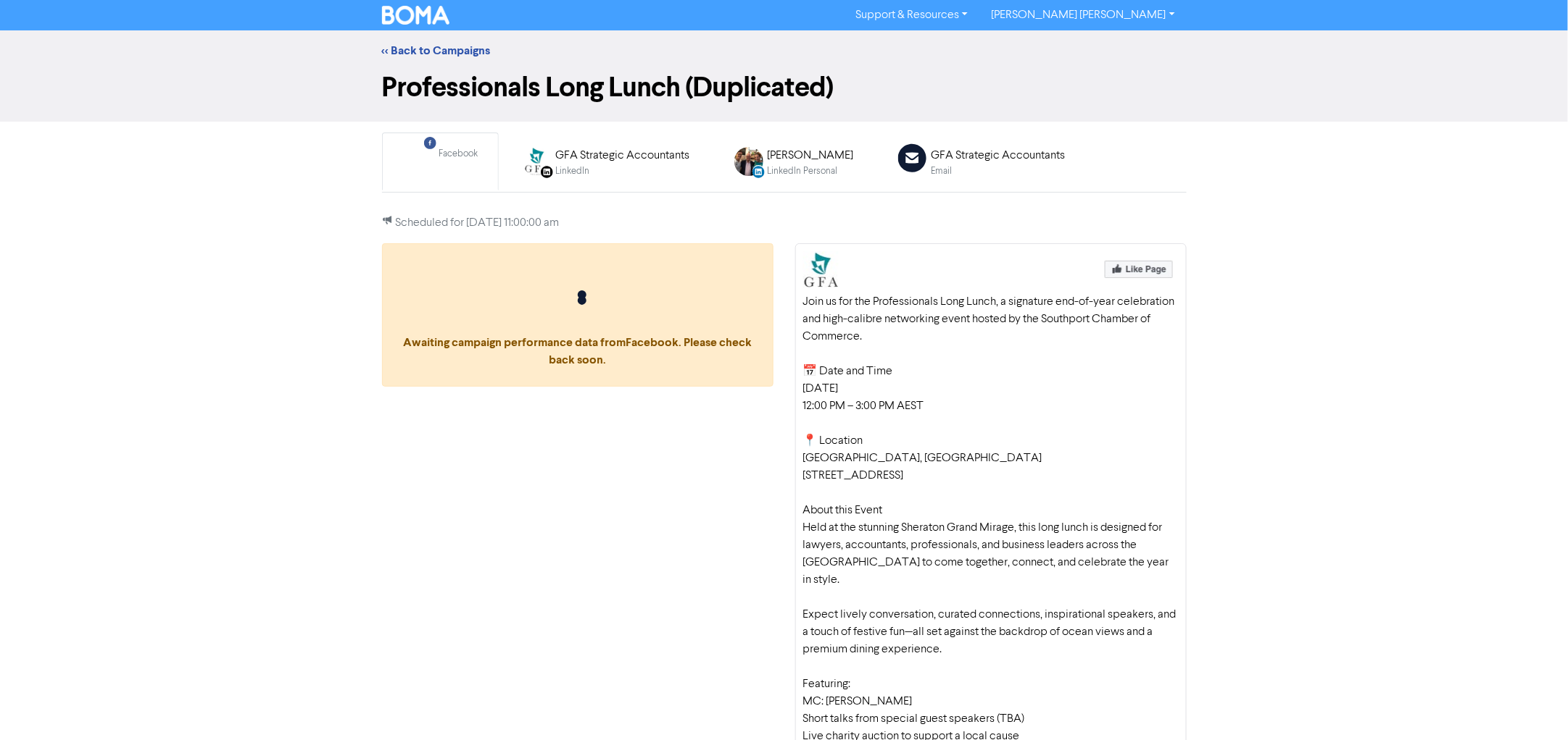
click at [446, 41] on div "<< Back to Campaigns" at bounding box center [784, 50] width 1568 height 41
click at [443, 47] on link "<< Back to Campaigns" at bounding box center [436, 50] width 109 height 15
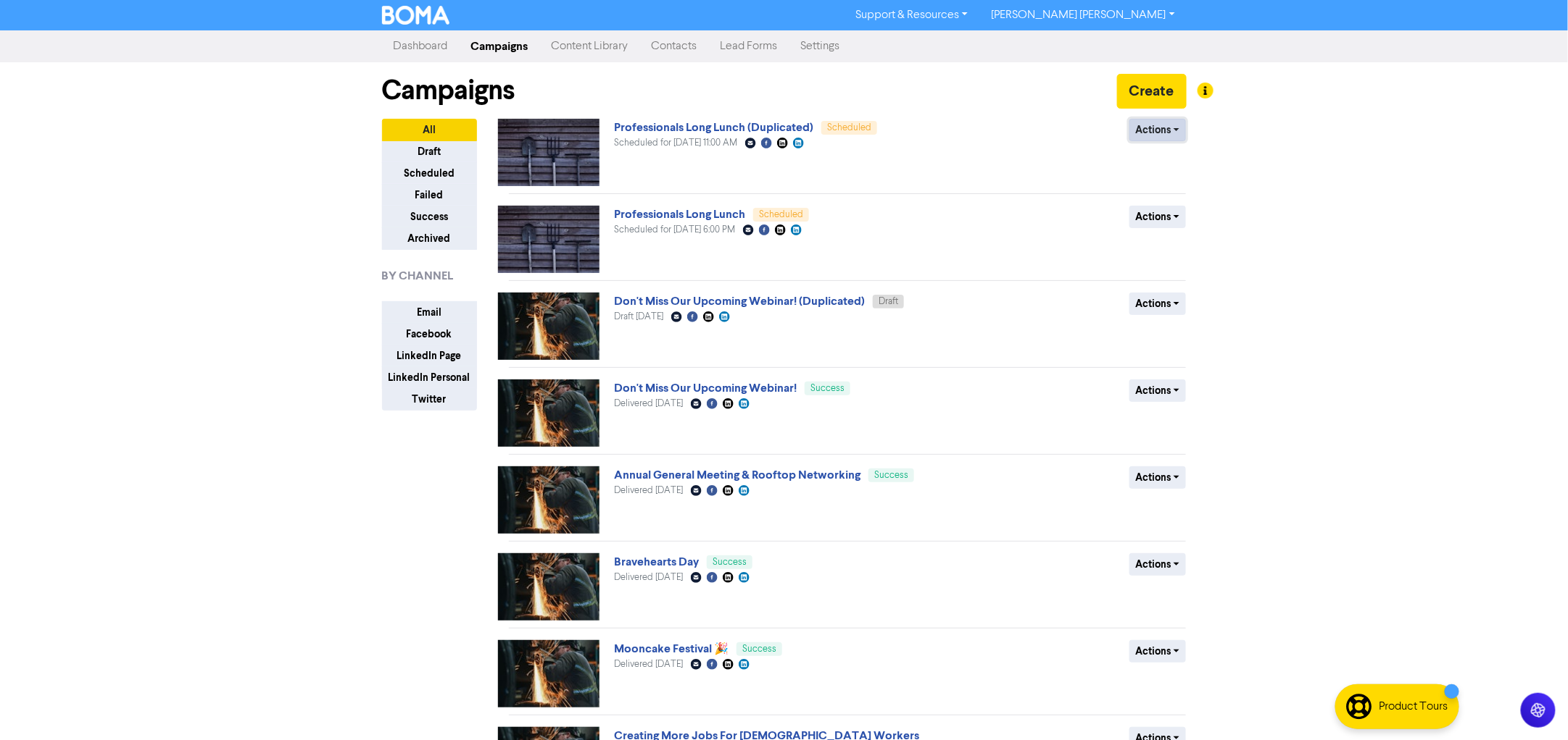
drag, startPoint x: 785, startPoint y: 128, endPoint x: 1155, endPoint y: 123, distance: 370.0
click at [1155, 123] on button "Actions" at bounding box center [1158, 130] width 57 height 22
click at [1315, 200] on div "Support & Resources Video Tutorials FAQ & Guides Marketing Education [PERSON_NA…" at bounding box center [784, 370] width 1568 height 740
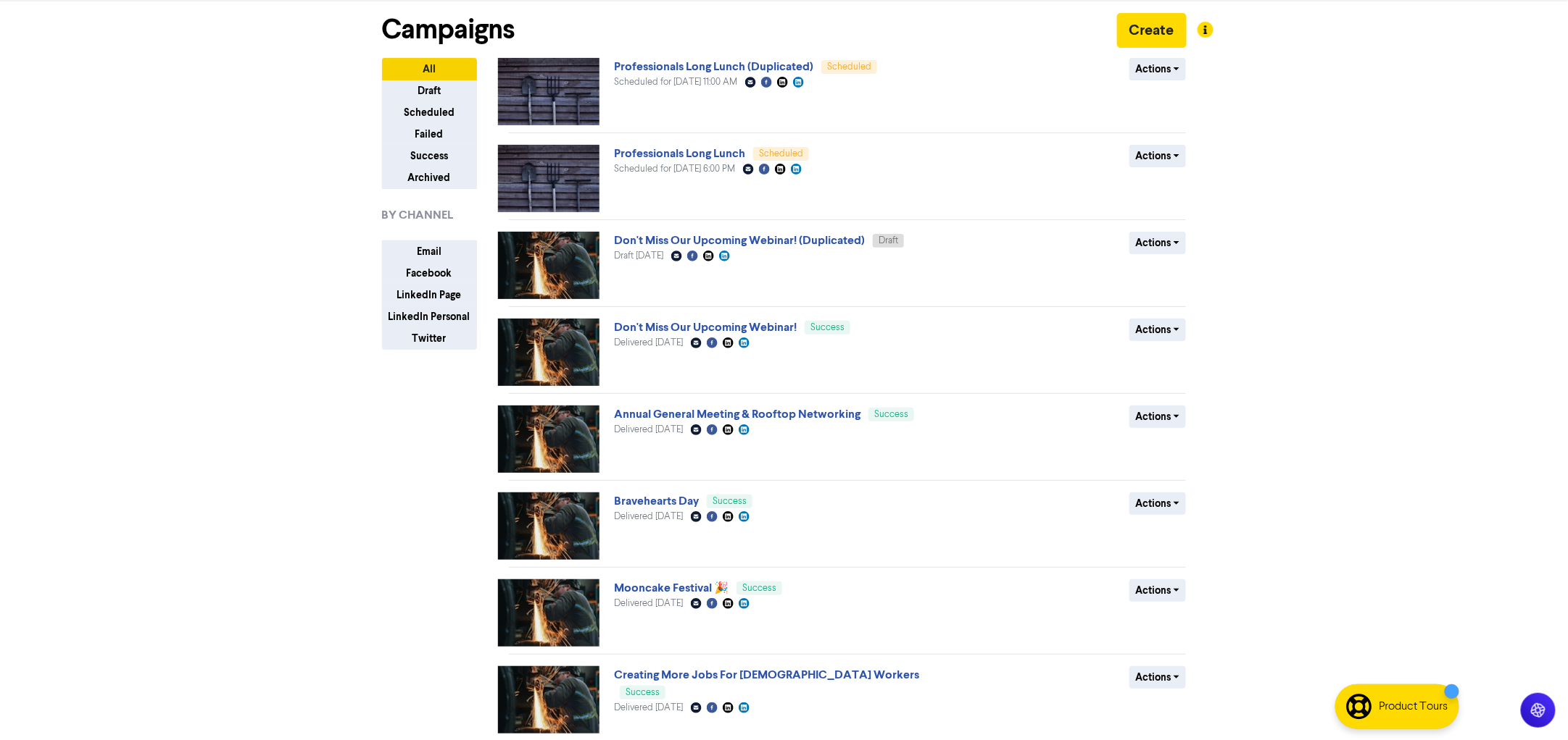
scroll to position [90, 0]
